Goal: Find contact information: Obtain details needed to contact an individual or organization

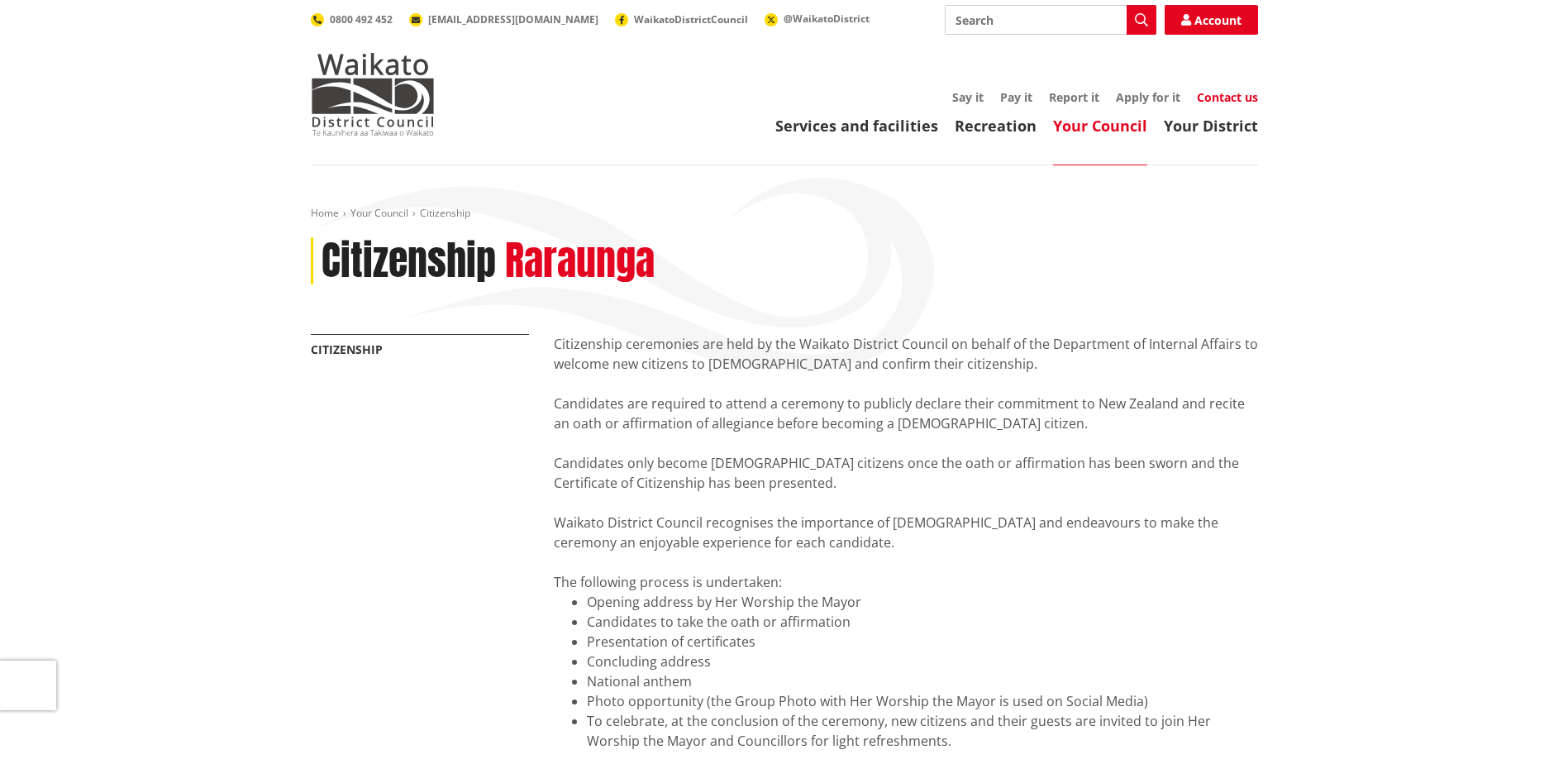
click at [1224, 96] on link "Contact us" at bounding box center [1227, 98] width 61 height 16
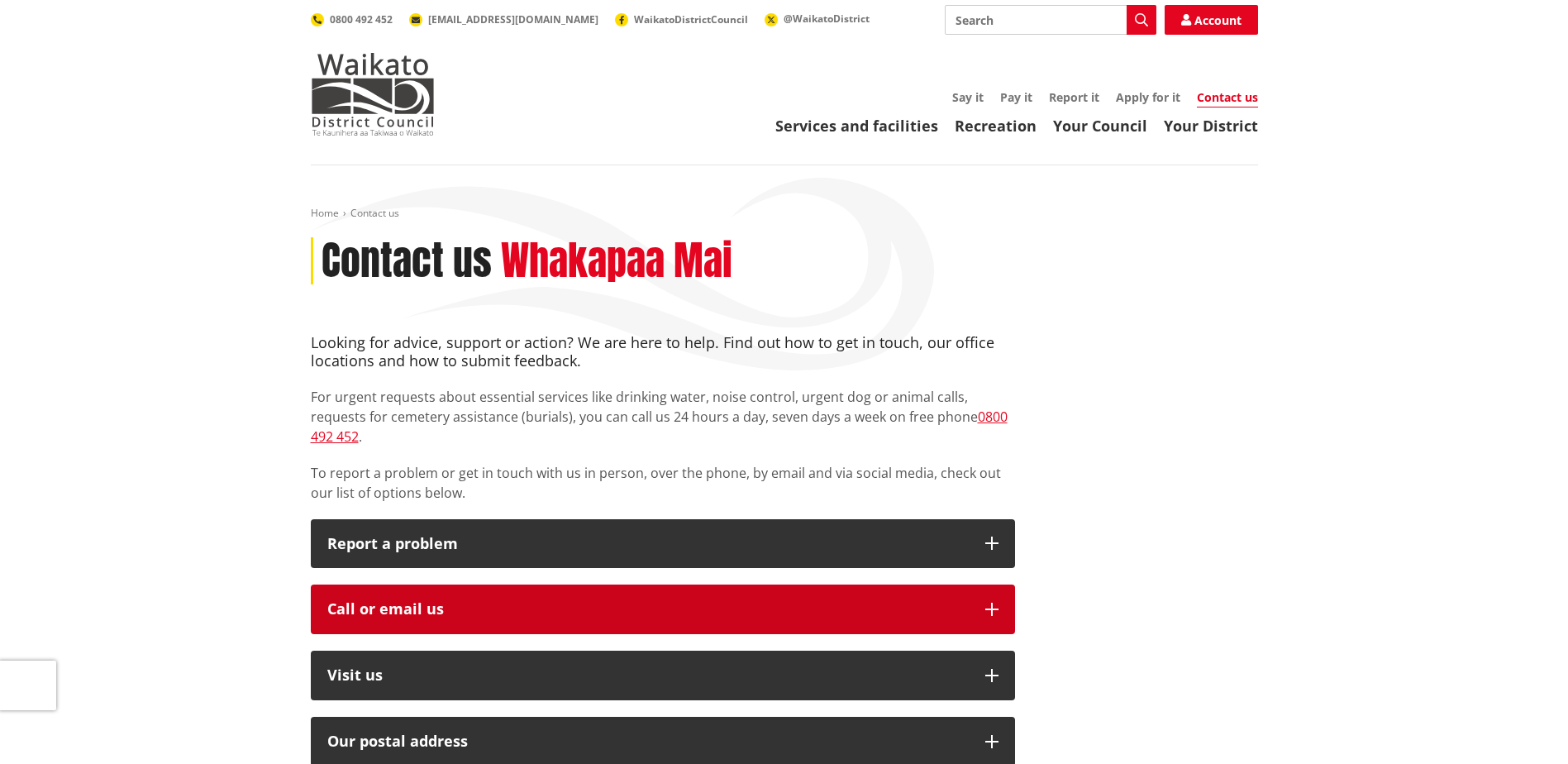
click at [416, 601] on div "Call or email us" at bounding box center [648, 609] width 642 height 17
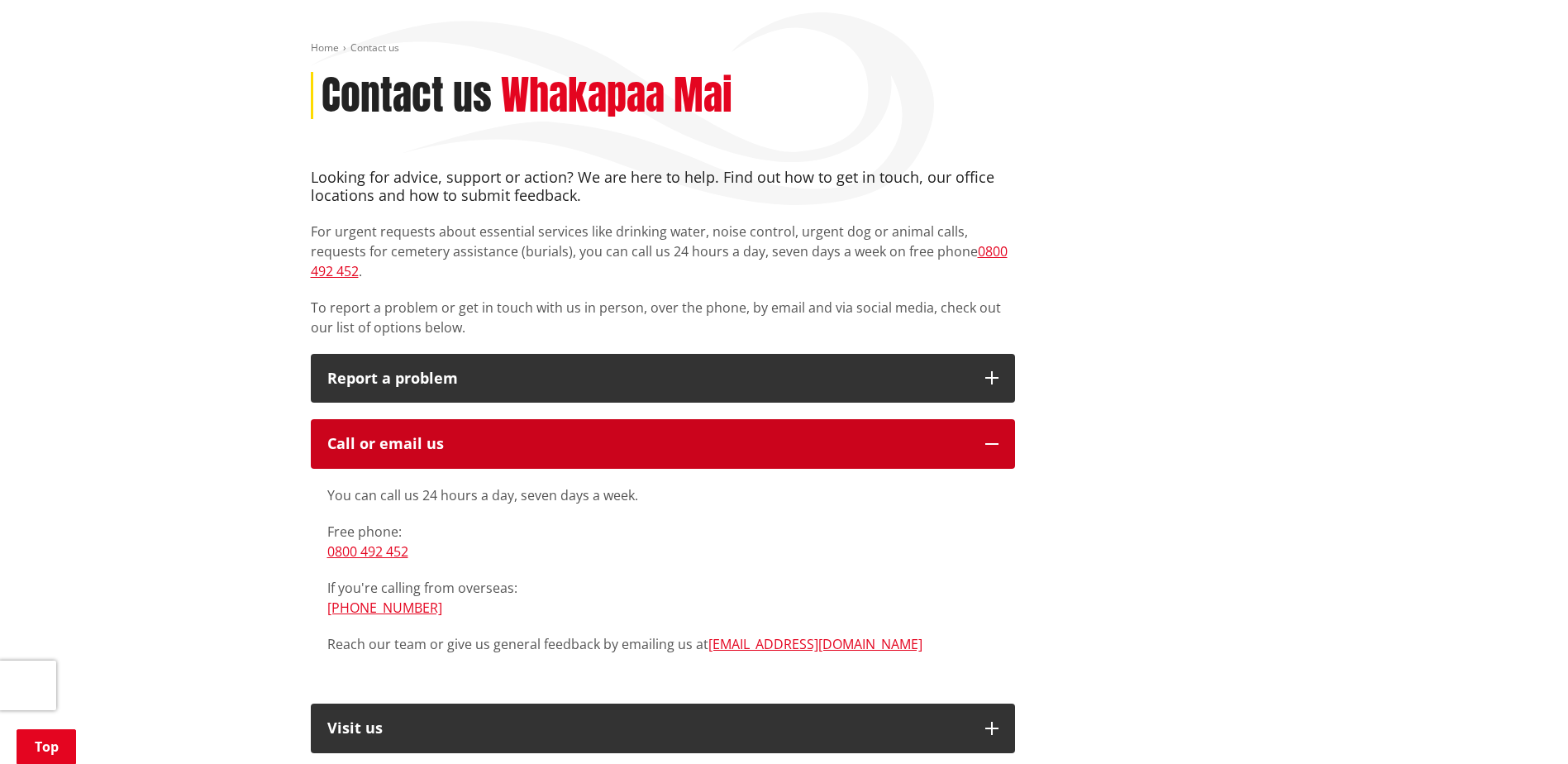
scroll to position [497, 0]
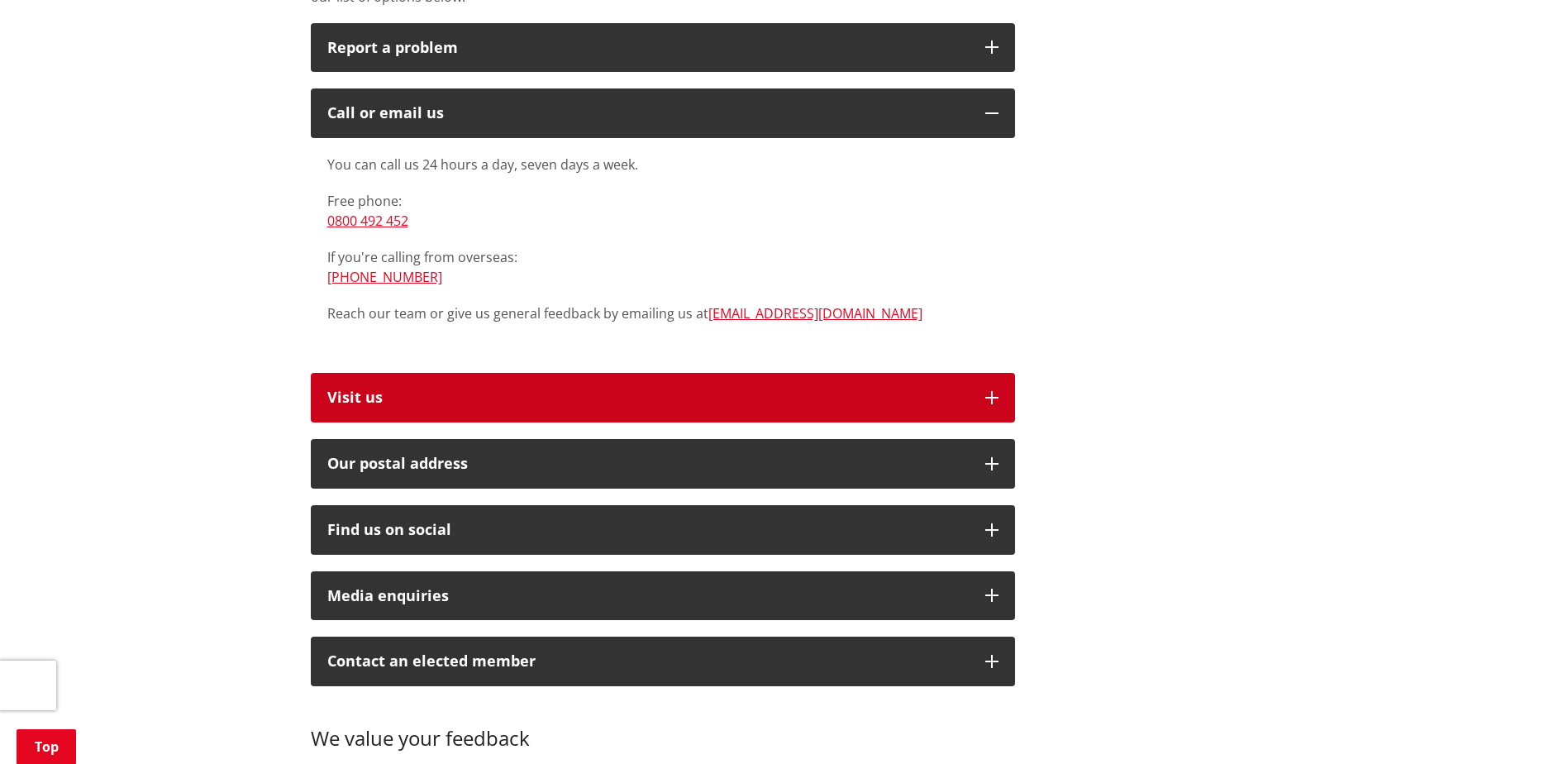
click at [374, 390] on p "Visit us" at bounding box center [648, 398] width 642 height 17
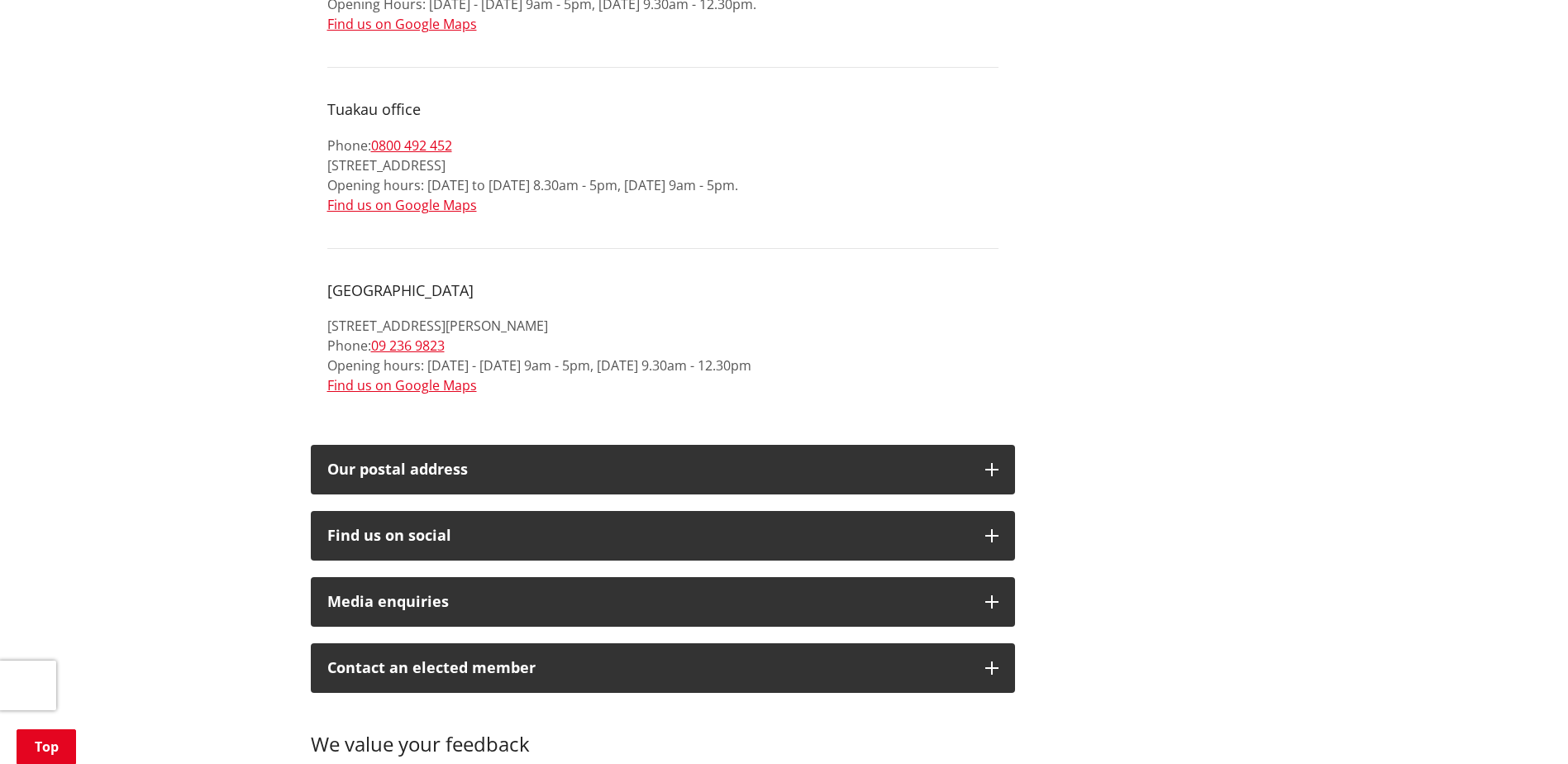
scroll to position [2316, 0]
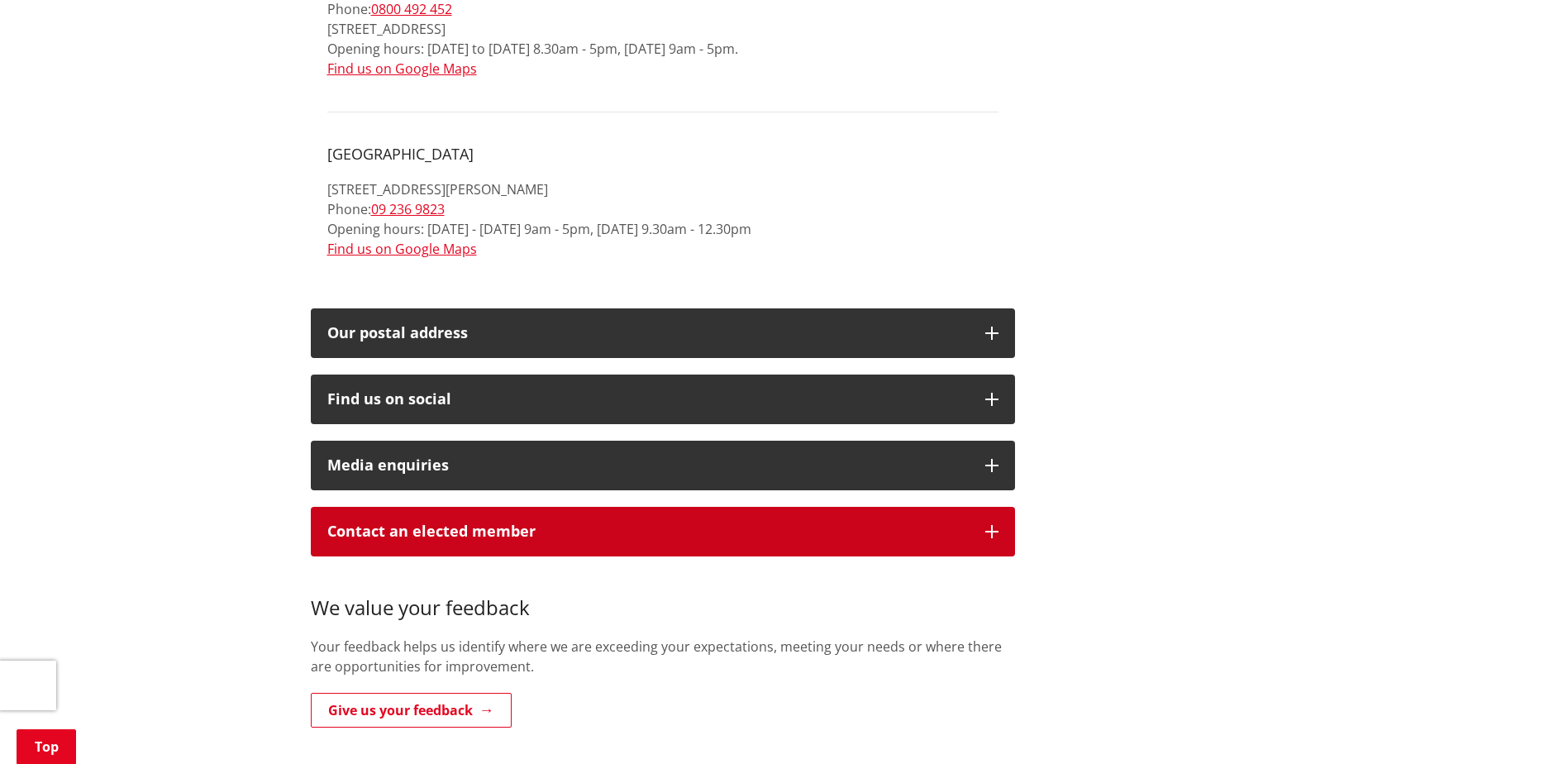
click at [452, 524] on p "Contact an elected member" at bounding box center [648, 532] width 642 height 17
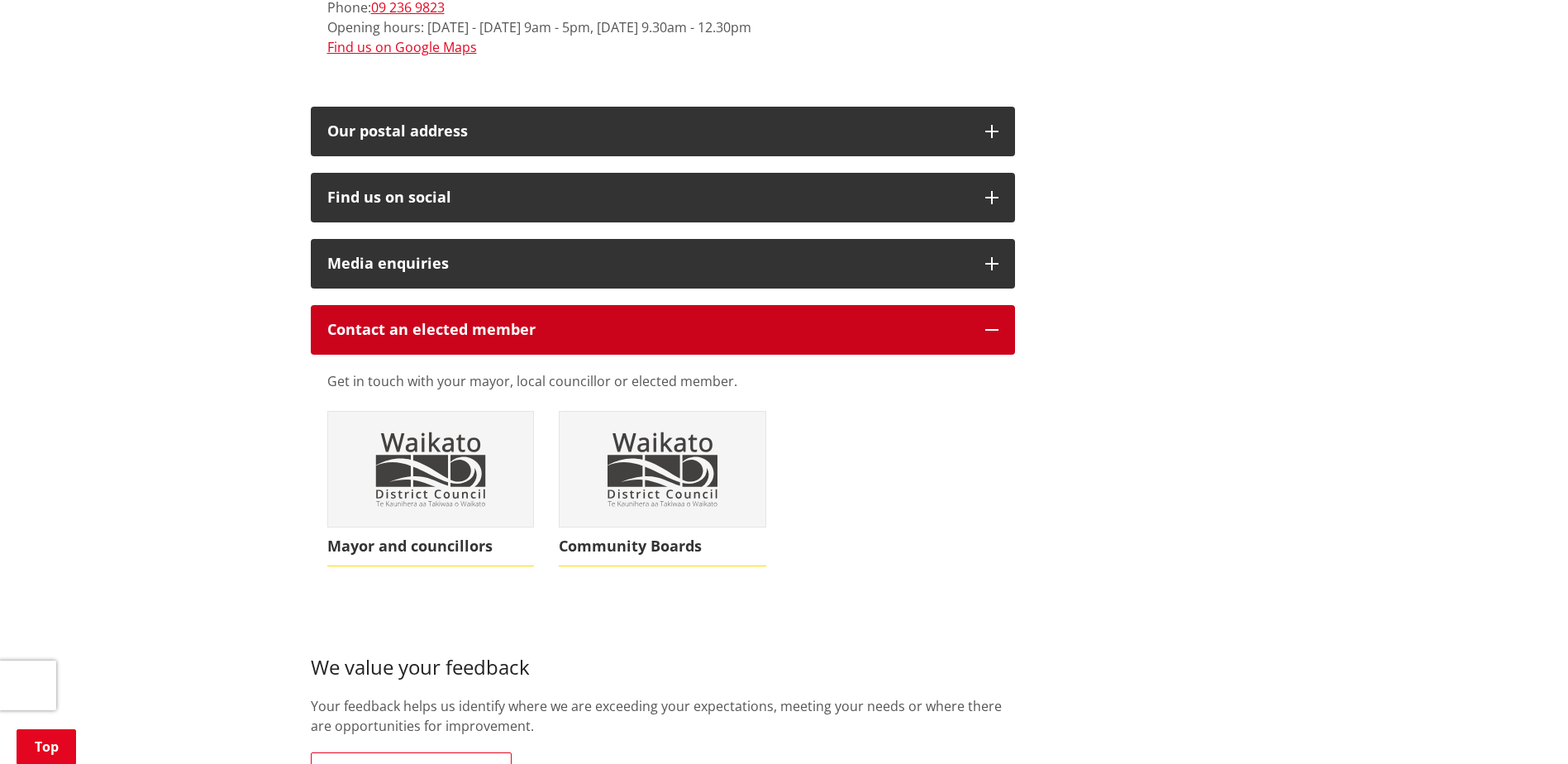
scroll to position [2564, 0]
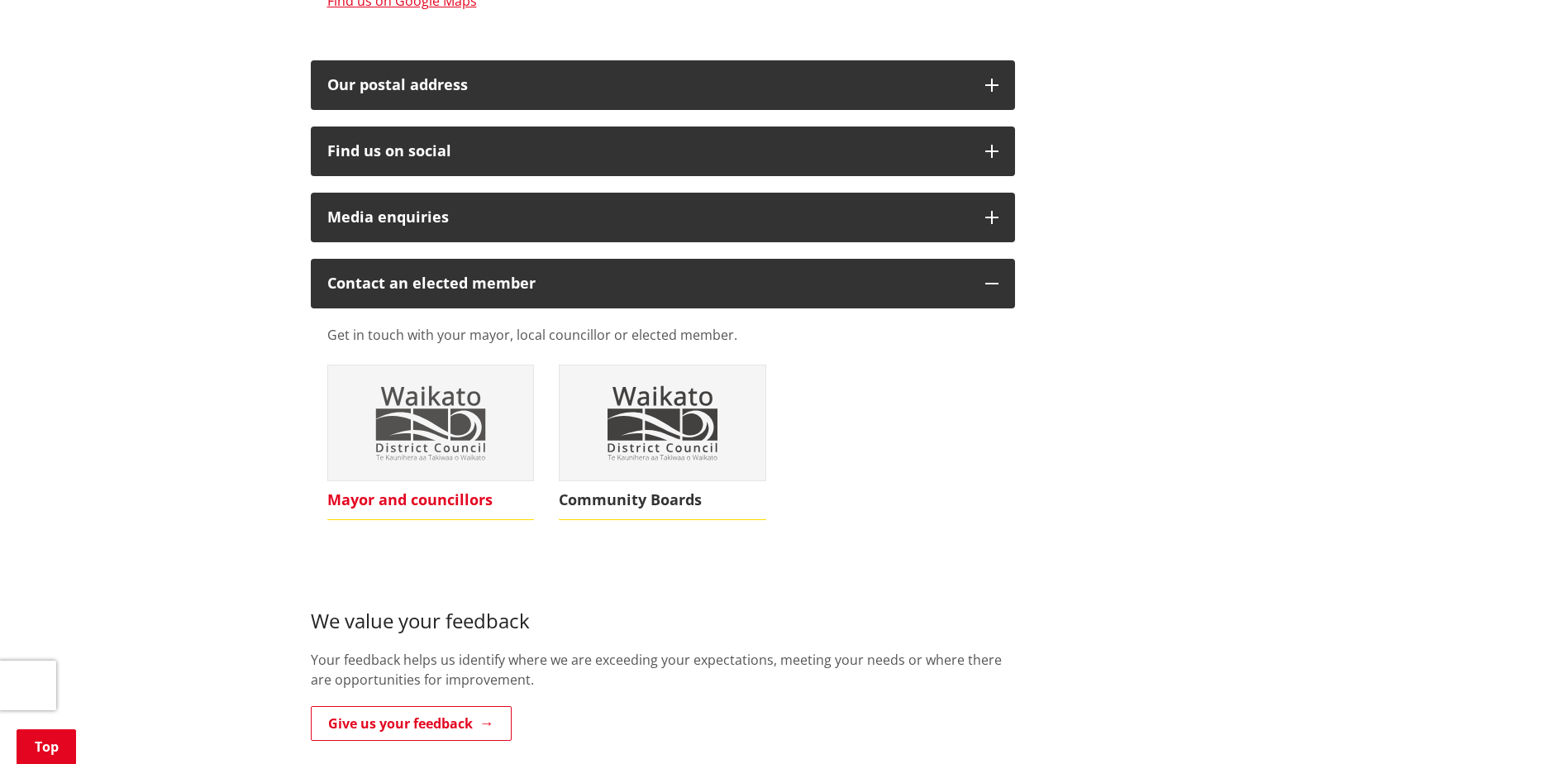
click at [429, 415] on img at bounding box center [431, 424] width 206 height 116
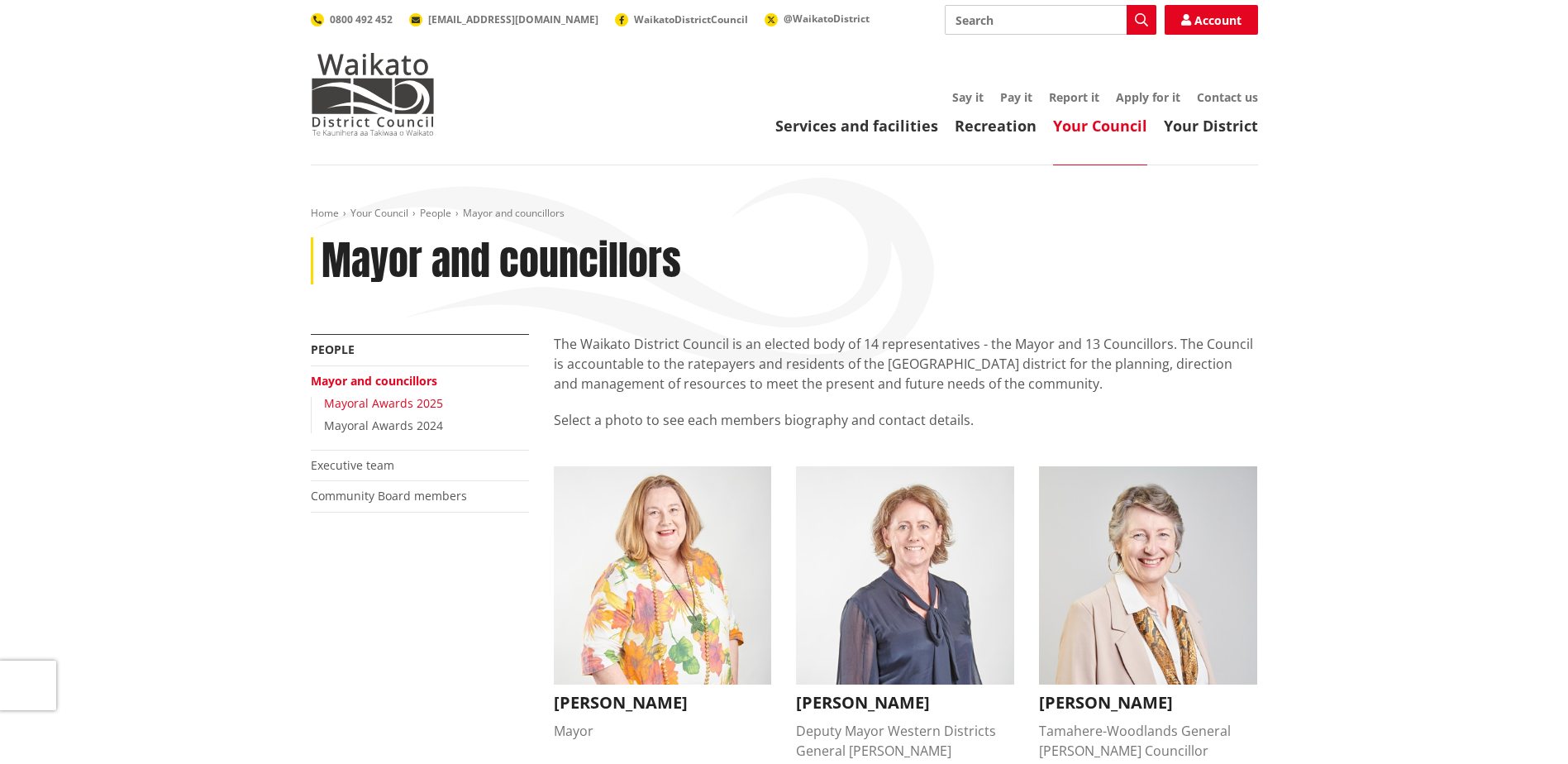
click at [370, 396] on link "Mayoral Awards 2025" at bounding box center [383, 403] width 119 height 16
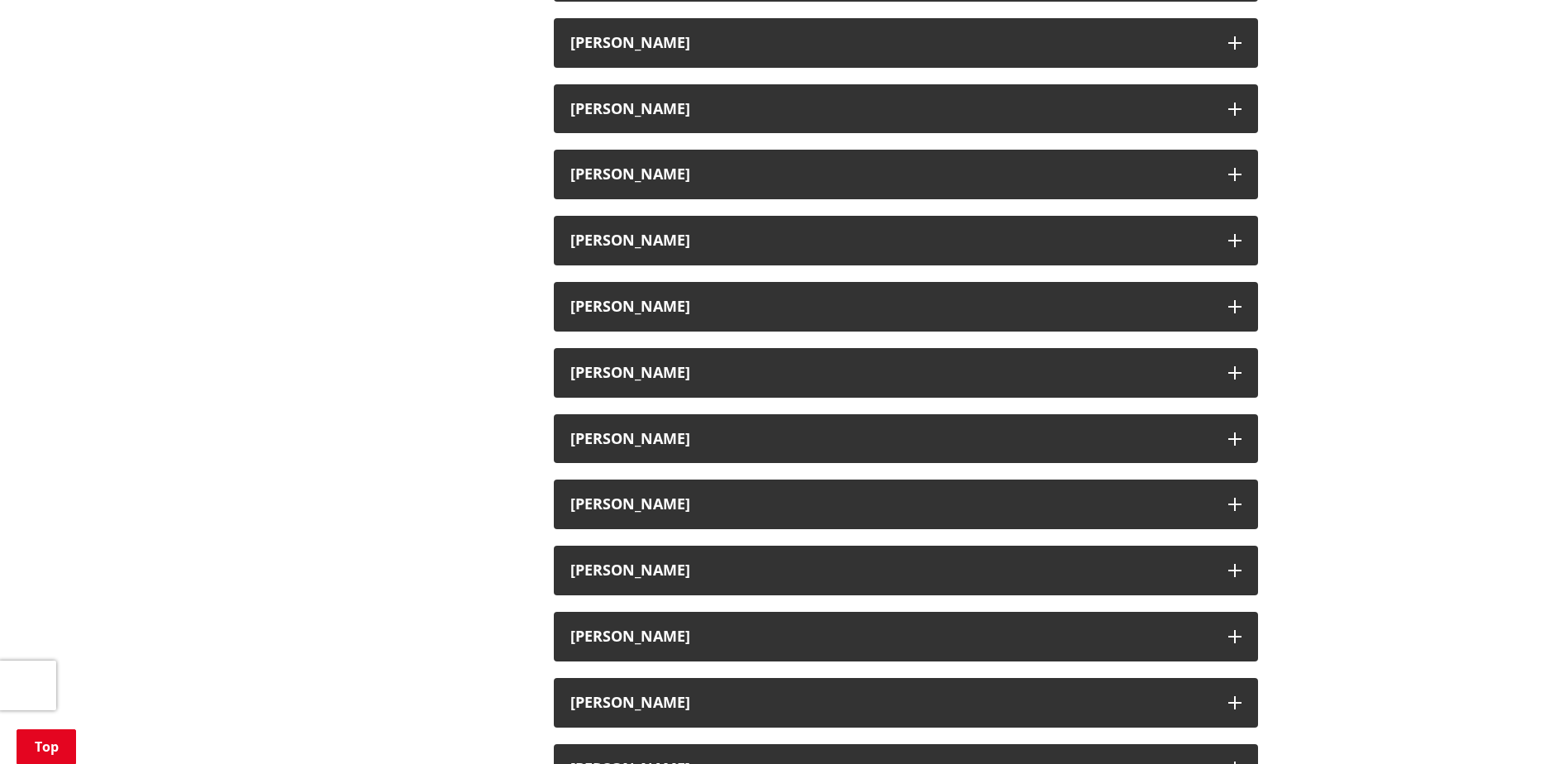
scroll to position [1655, 0]
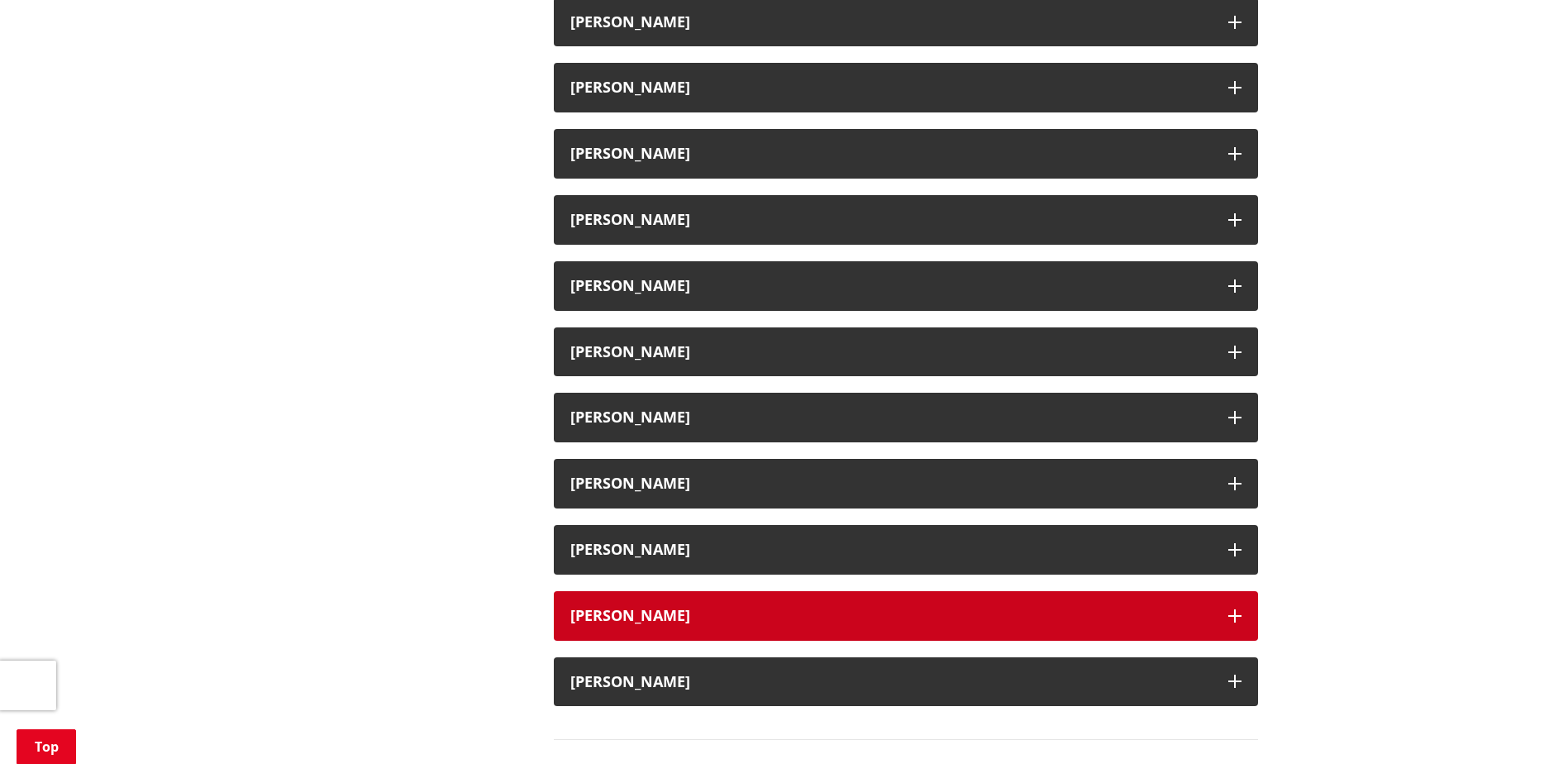
click at [604, 593] on button "Trish Murray" at bounding box center [906, 616] width 705 height 50
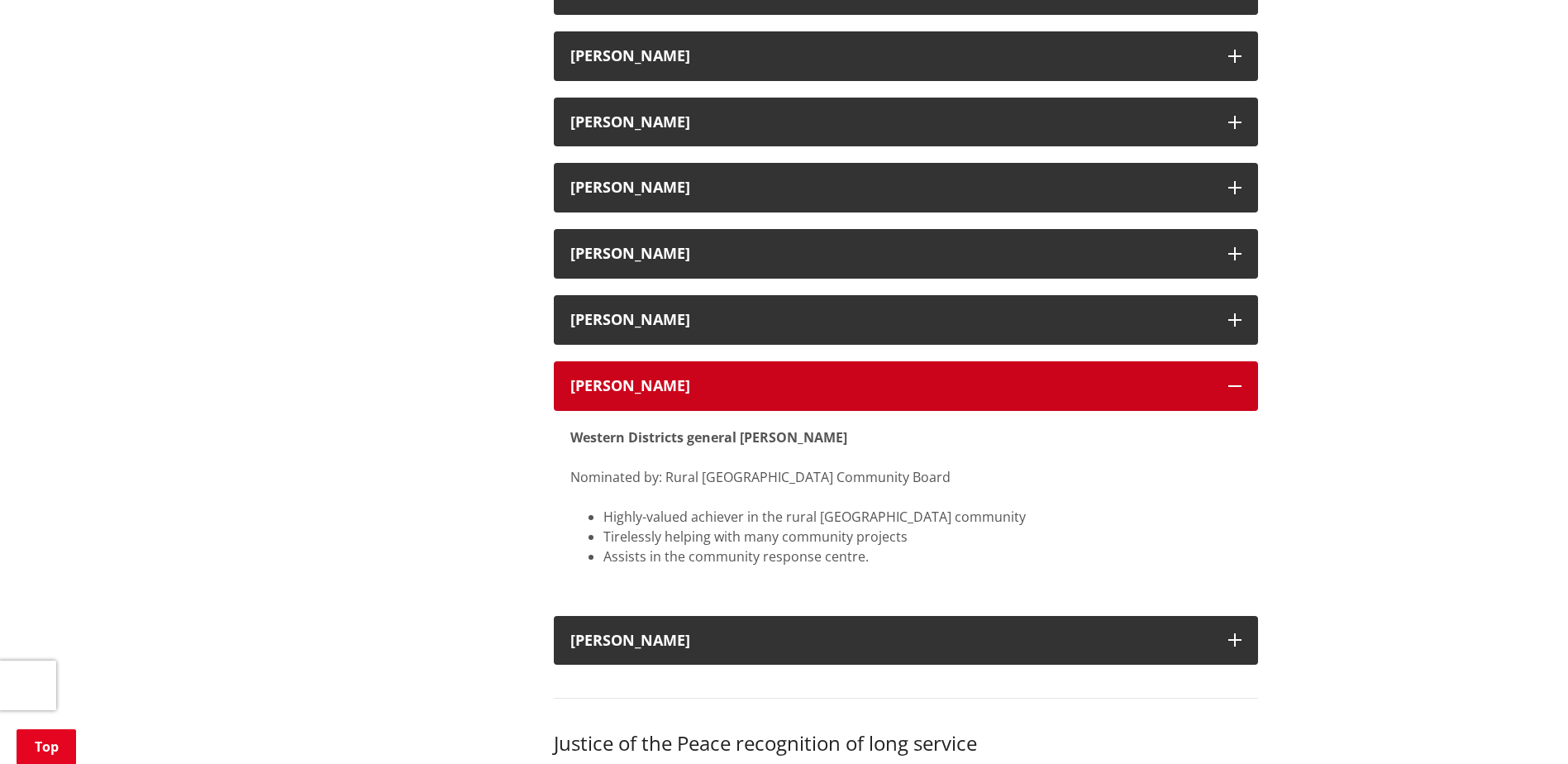
scroll to position [1903, 0]
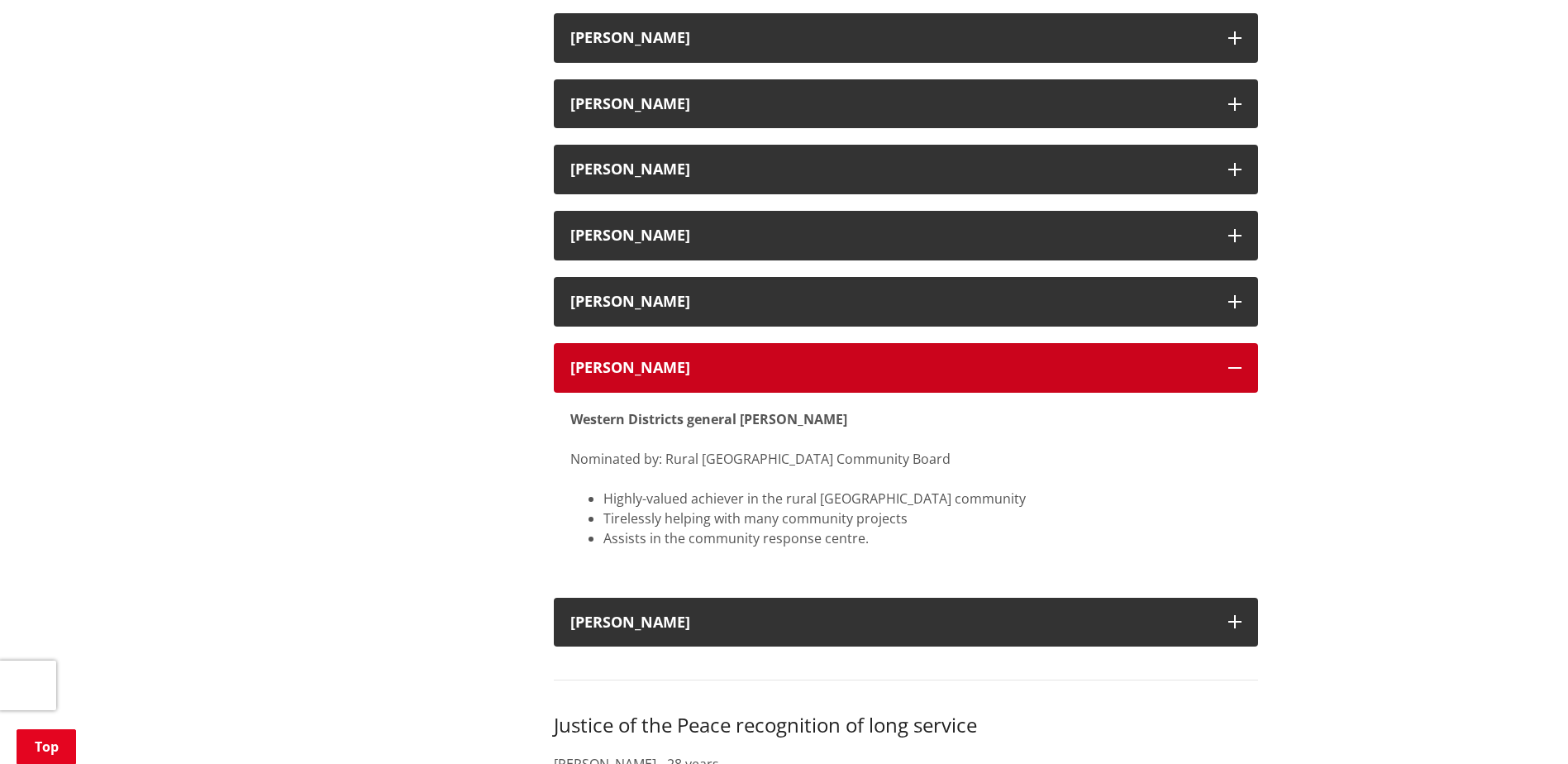
click at [594, 365] on div "Trish Murray" at bounding box center [891, 368] width 642 height 17
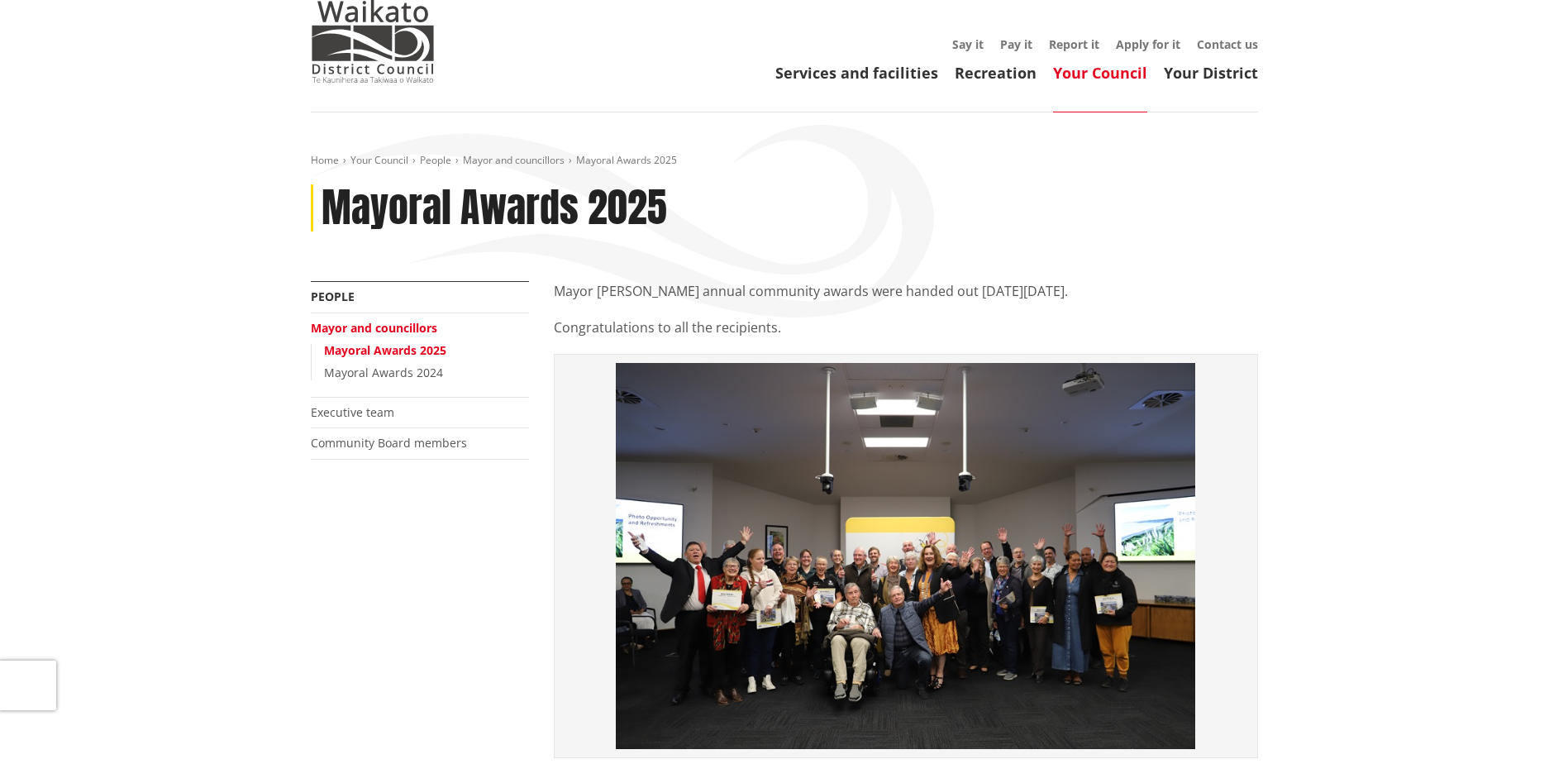
scroll to position [0, 0]
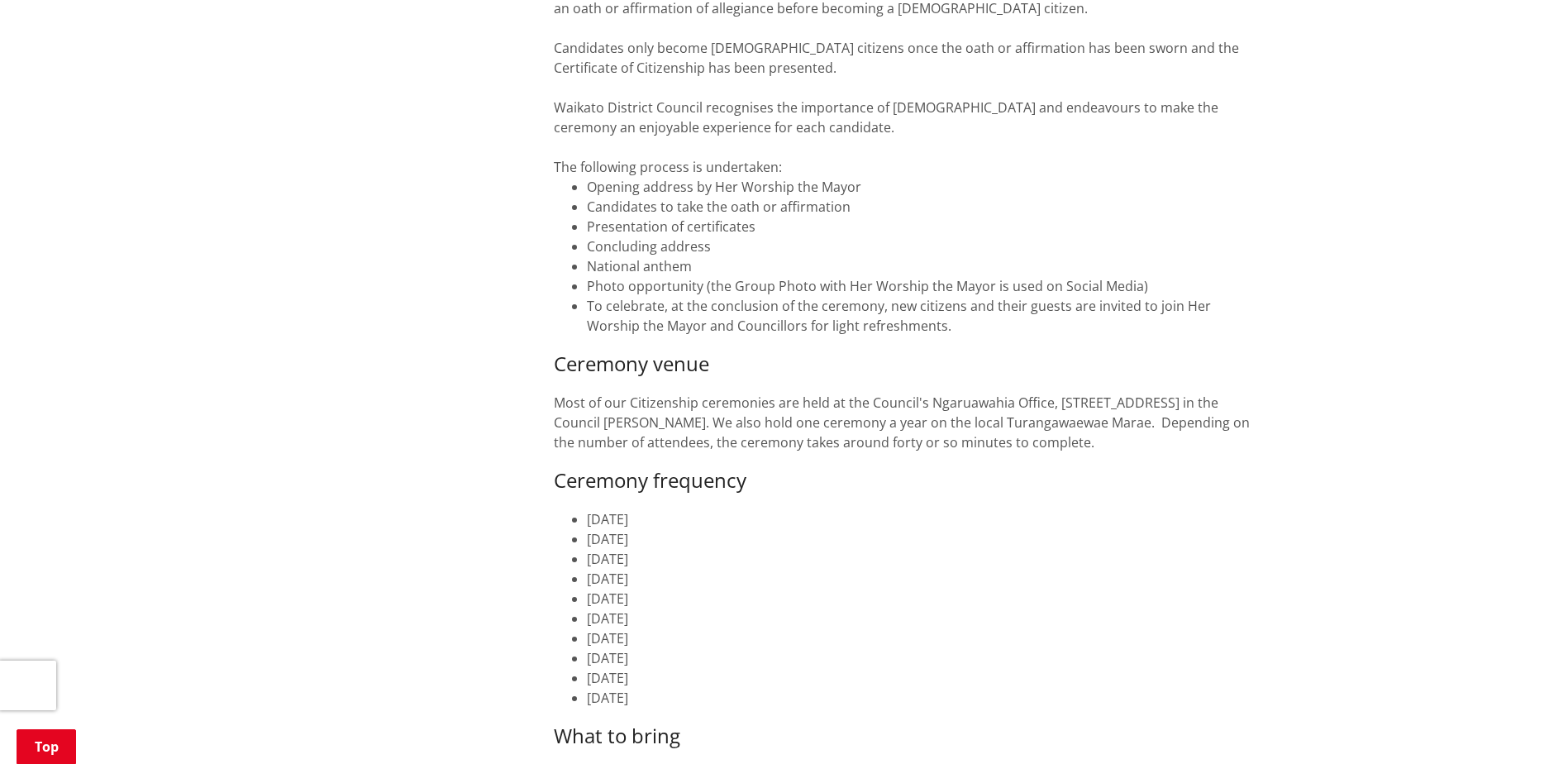
scroll to position [497, 0]
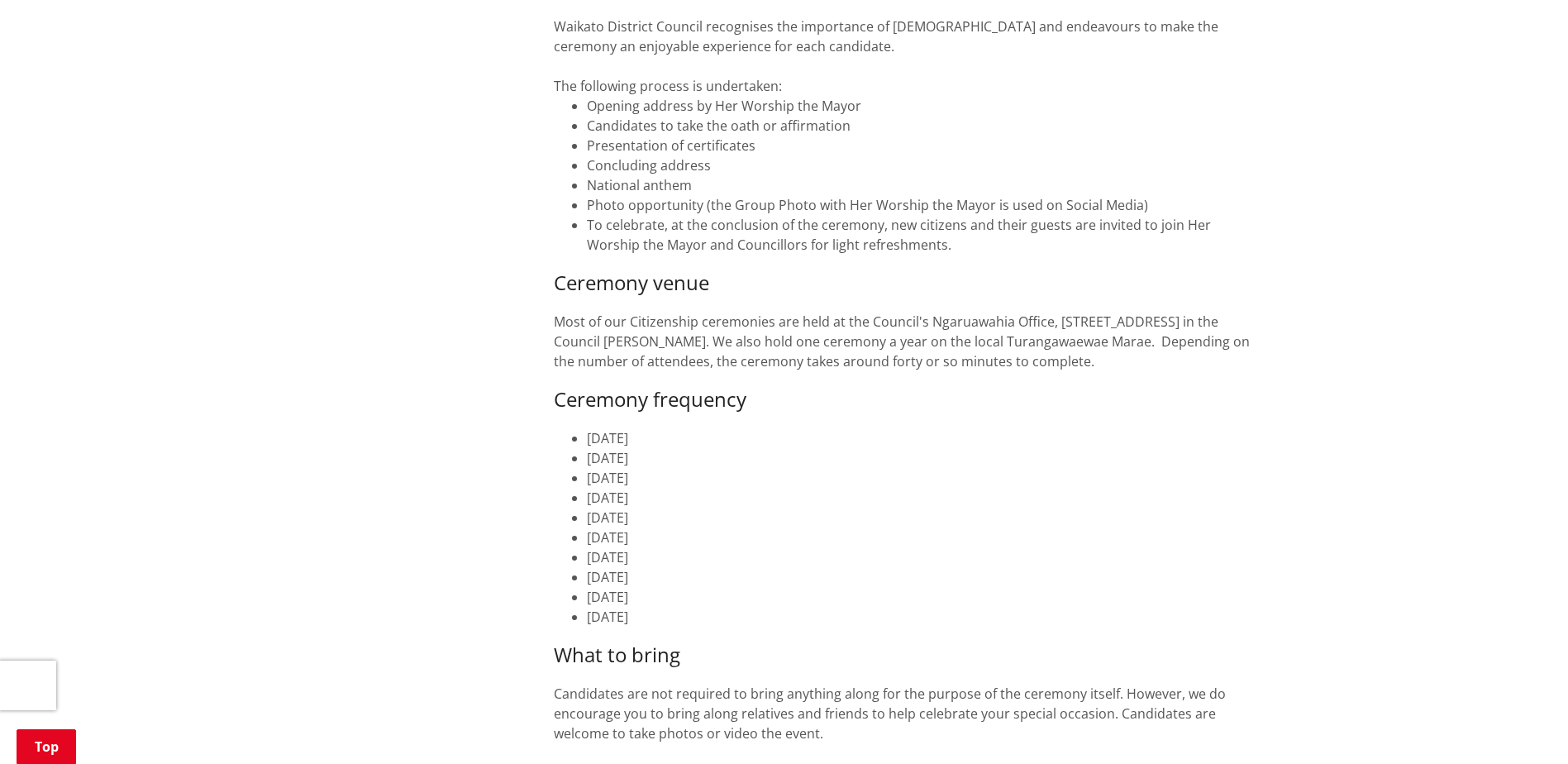
drag, startPoint x: 710, startPoint y: 617, endPoint x: 588, endPoint y: 603, distance: 122.8
click at [588, 603] on ul "20 February 2025 27 March 2025 24 April 2025 29 May 2025 26 June 2025 31 July 2…" at bounding box center [906, 528] width 705 height 198
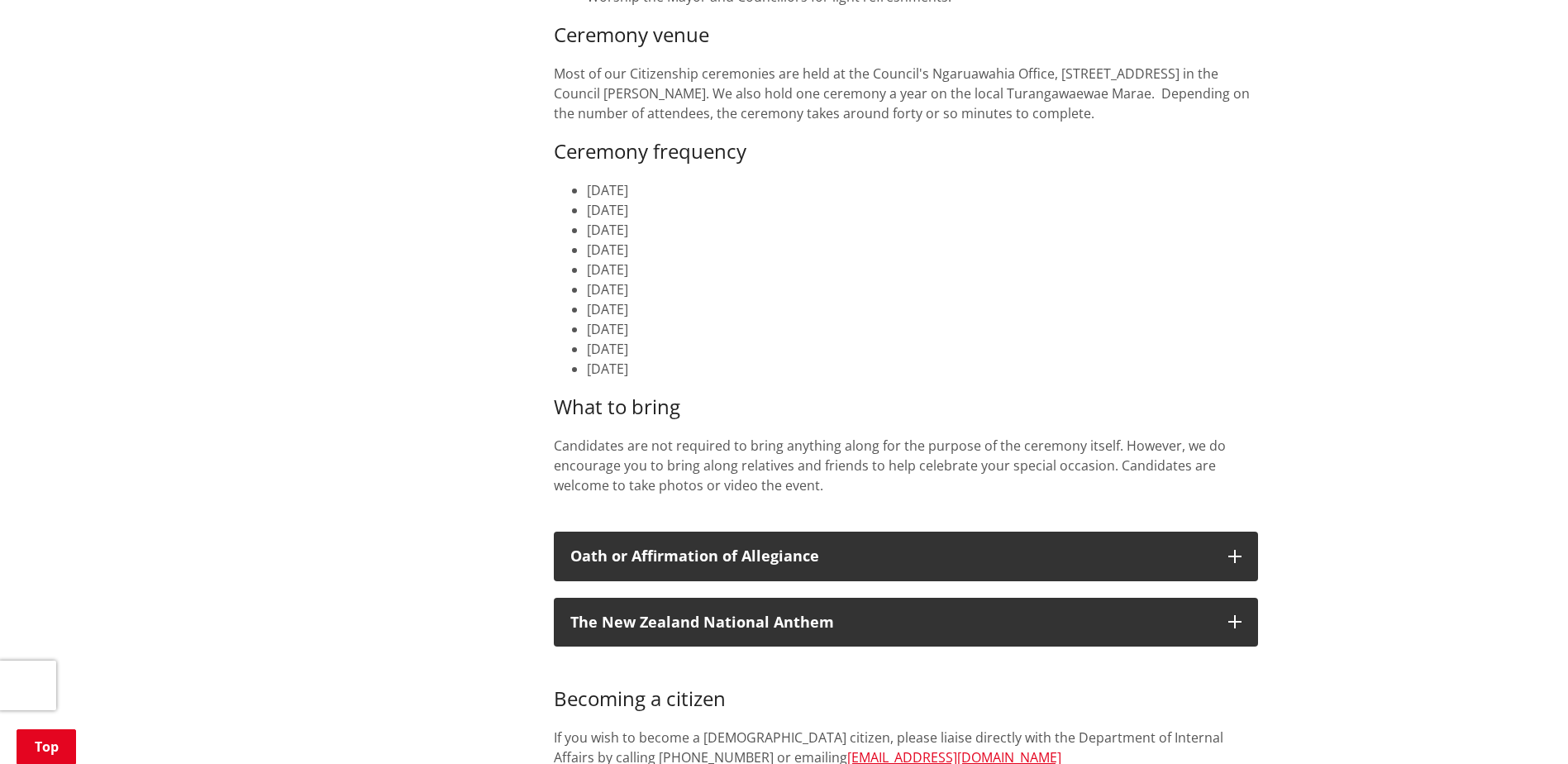
scroll to position [992, 0]
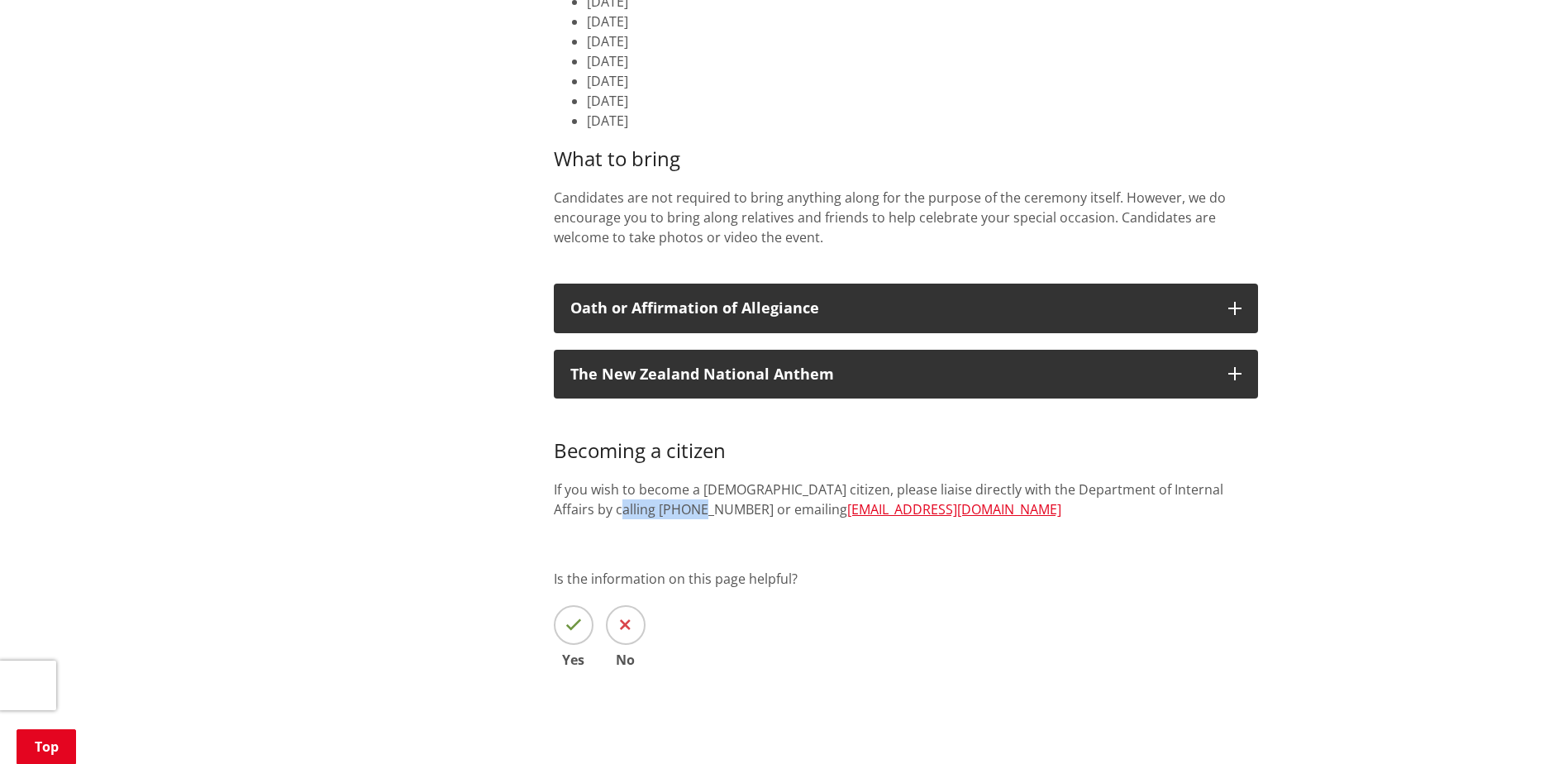
drag, startPoint x: 680, startPoint y: 507, endPoint x: 598, endPoint y: 507, distance: 82.0
click at [598, 507] on p "If you wish to become a New Zealand citizen, please liaise directly with the De…" at bounding box center [906, 500] width 705 height 40
click at [579, 623] on icon at bounding box center [573, 625] width 17 height 17
click at [0, 0] on input "Yes" at bounding box center [0, 0] width 0 height 0
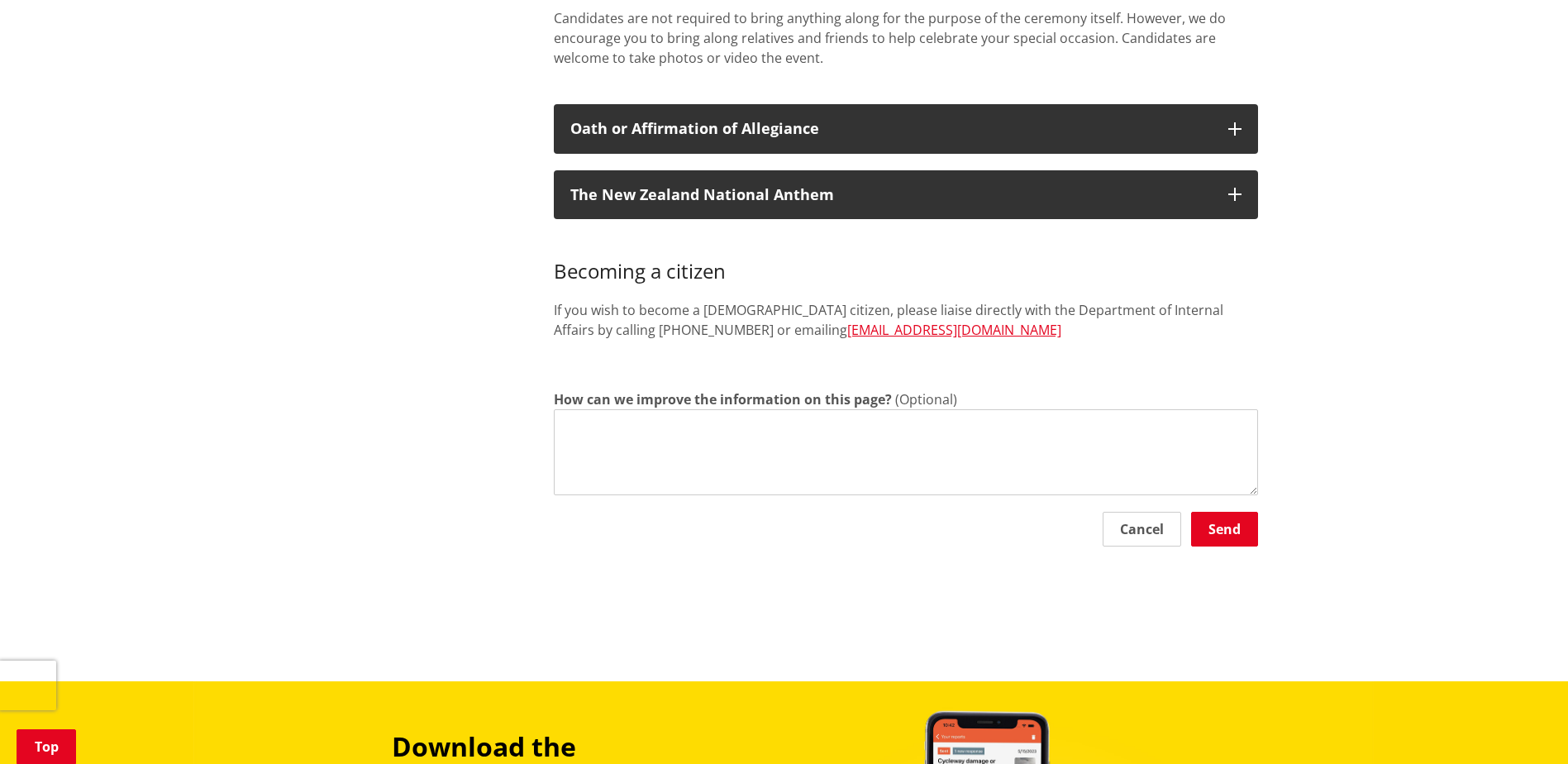
scroll to position [1324, 0]
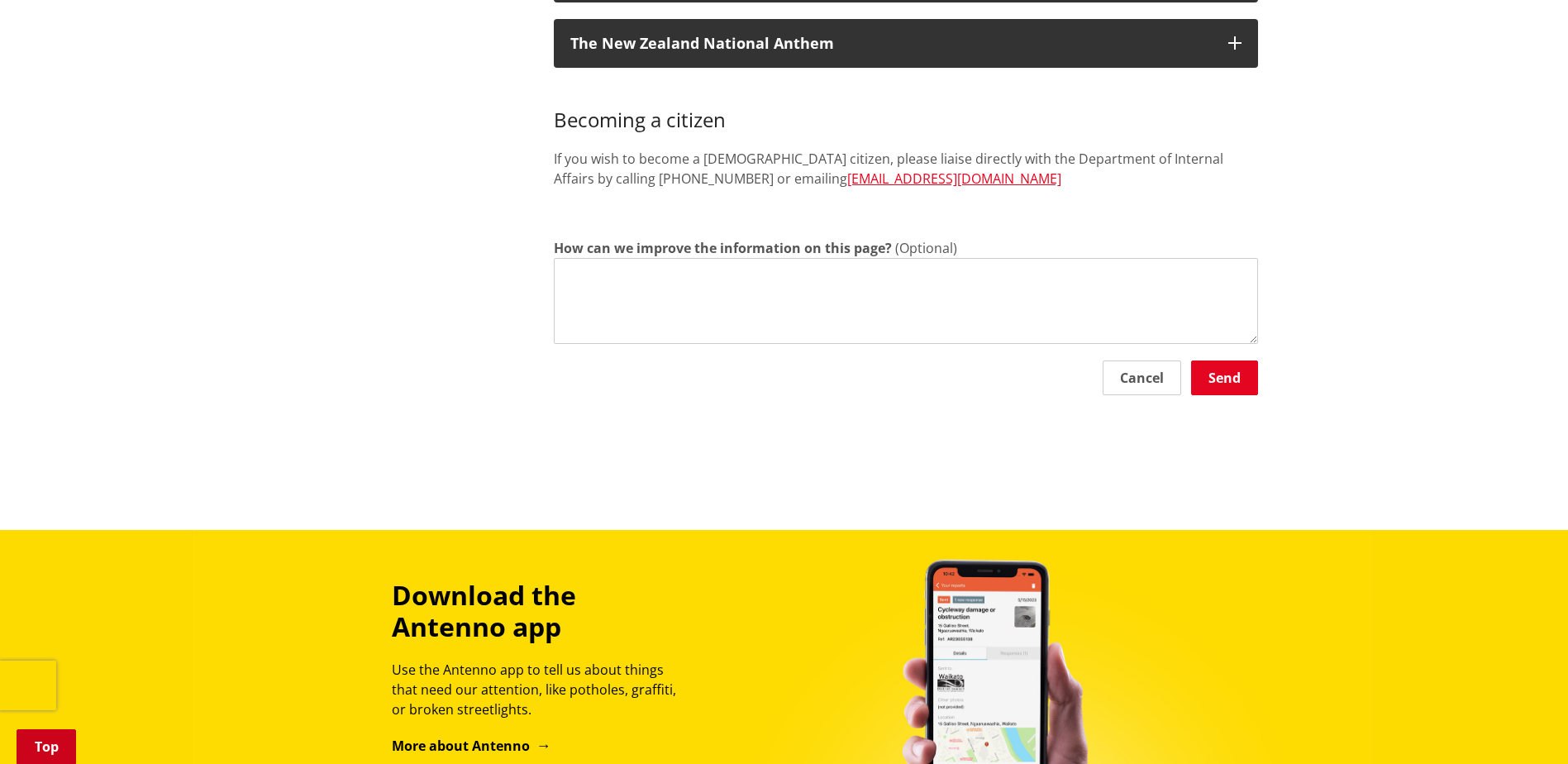
click at [61, 747] on link "Top" at bounding box center [47, 747] width 60 height 35
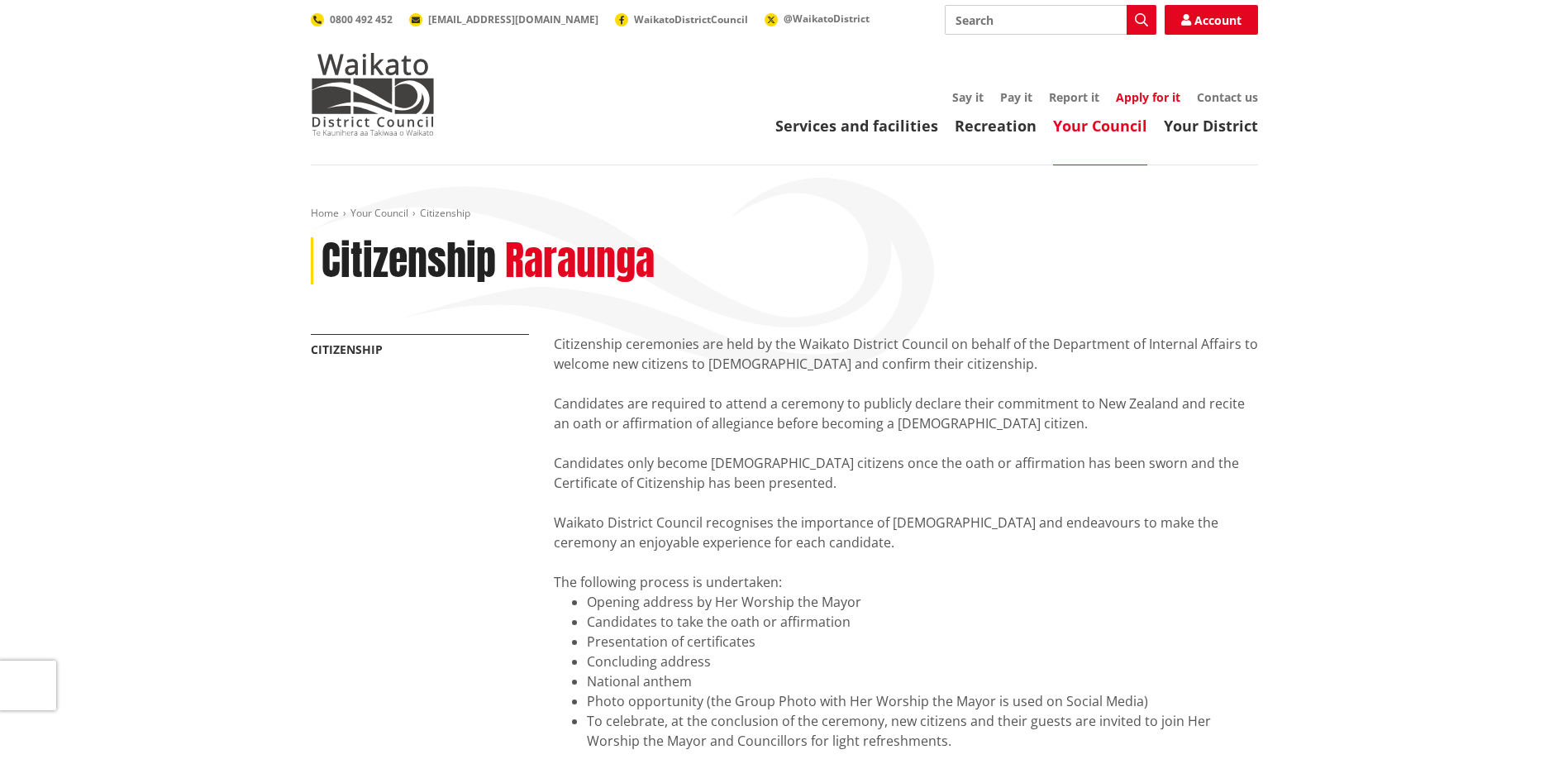
click at [1141, 97] on link "Apply for it" at bounding box center [1148, 98] width 65 height 16
